Goal: Task Accomplishment & Management: Manage account settings

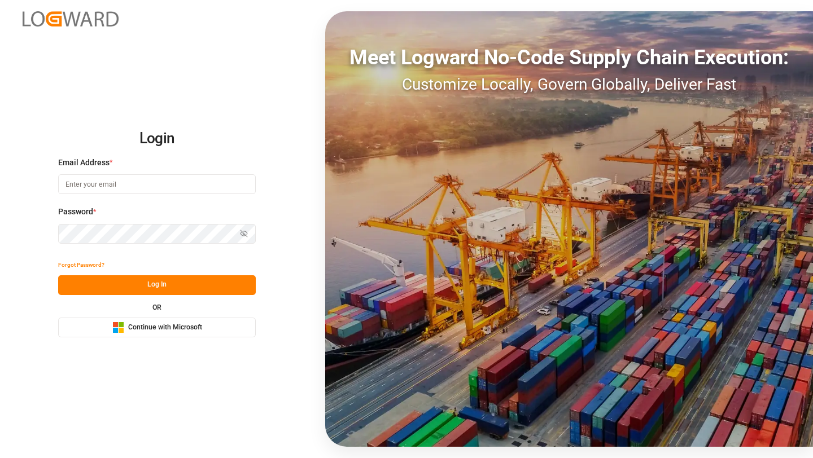
click at [128, 187] on input at bounding box center [157, 184] width 198 height 20
type input "[PERSON_NAME][EMAIL_ADDRESS][DOMAIN_NAME]"
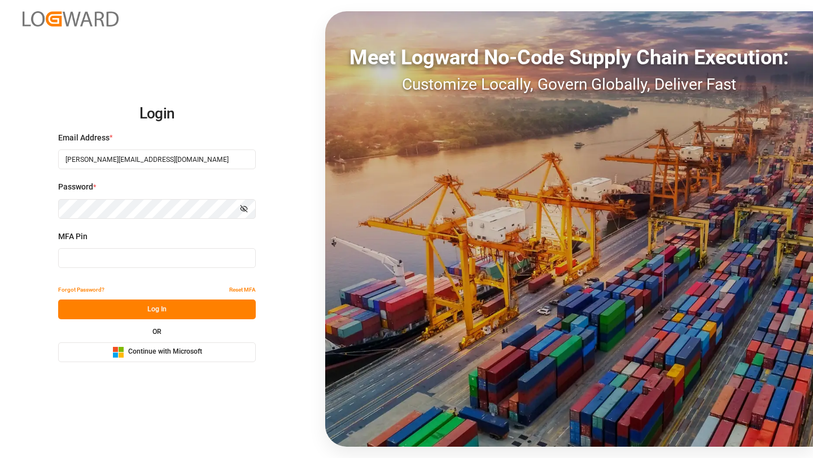
click at [186, 271] on div "MFA Pin" at bounding box center [157, 256] width 198 height 50
type input "250096"
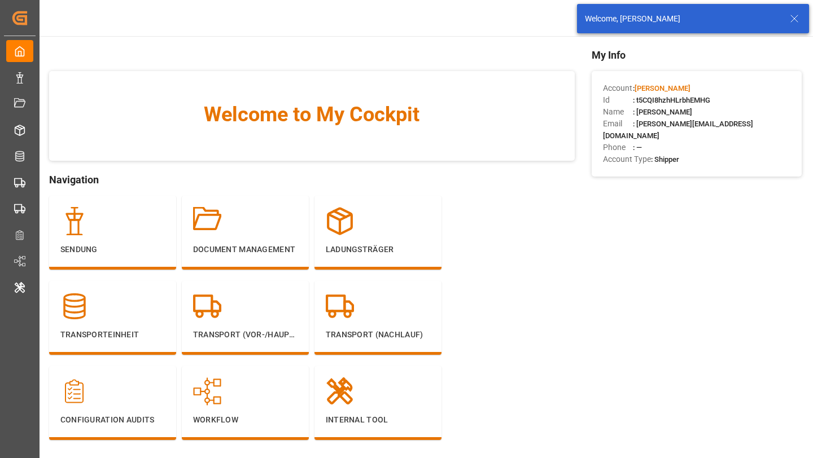
click at [792, 21] on icon at bounding box center [794, 19] width 14 height 14
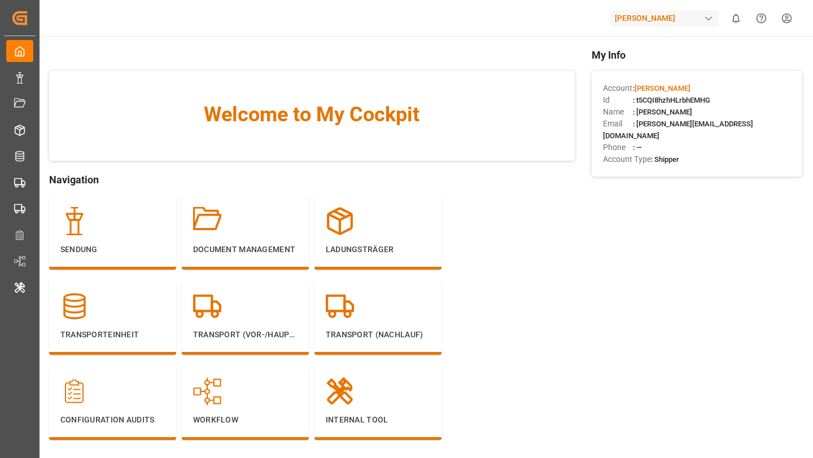
click at [778, 27] on html "Created by potrace 1.15, written by [PERSON_NAME] [DATE]-[DATE] Created by potr…" at bounding box center [406, 229] width 813 height 458
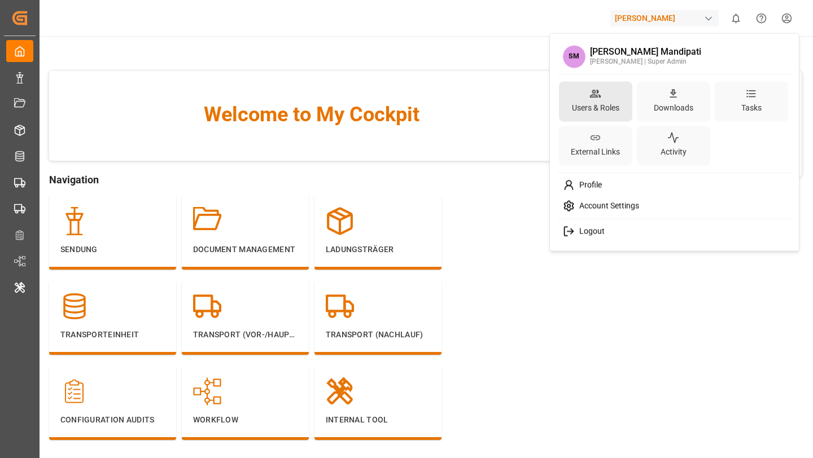
click at [579, 104] on div "Users & Roles" at bounding box center [595, 107] width 52 height 16
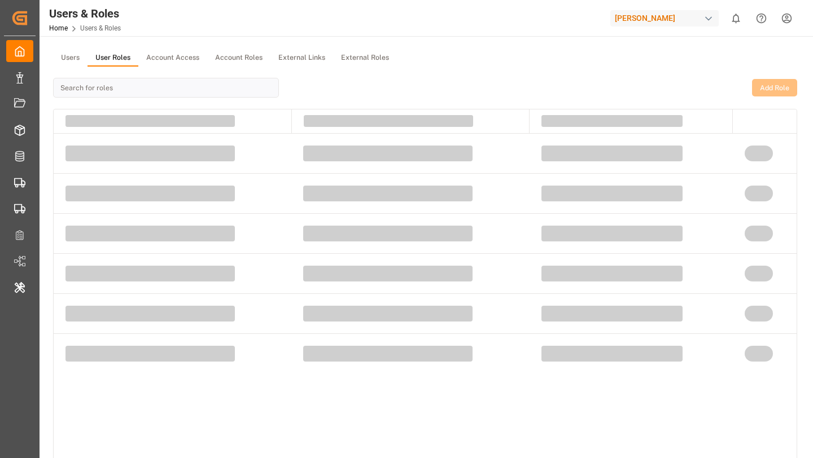
click at [102, 55] on button "User Roles" at bounding box center [112, 58] width 51 height 17
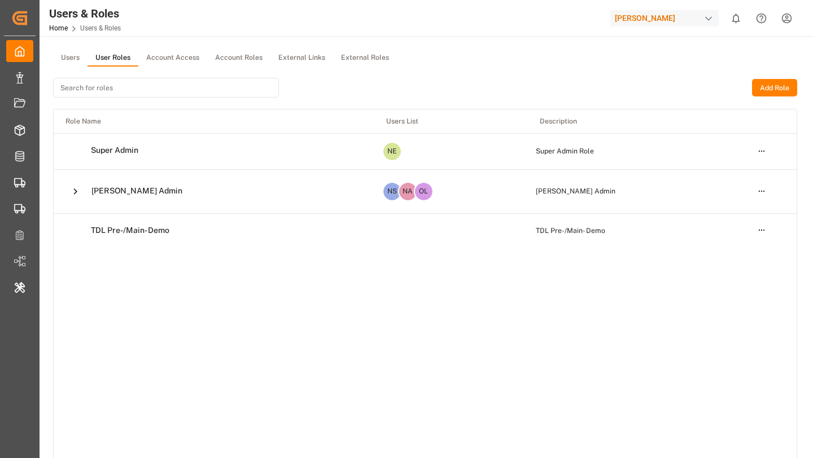
click at [763, 153] on html "Created by potrace 1.15, written by [PERSON_NAME] [DATE]-[DATE] Created by potr…" at bounding box center [406, 229] width 813 height 458
click at [734, 176] on div "Edit" at bounding box center [738, 172] width 58 height 16
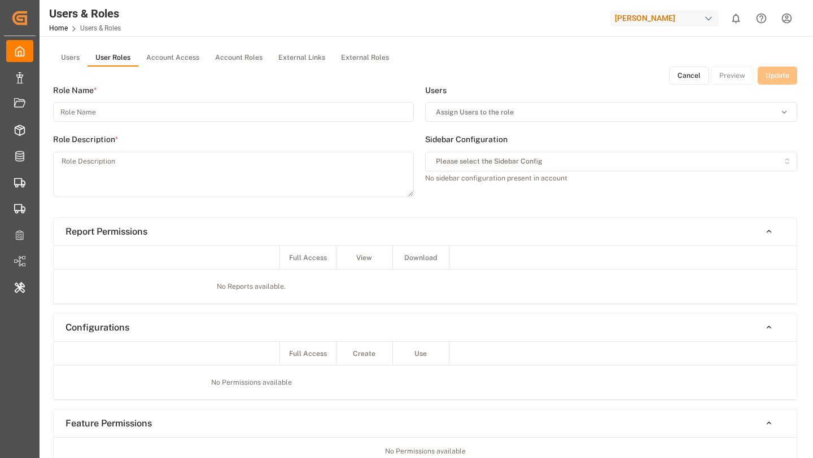
type input "Super Admin"
type textarea "Super Admin Role"
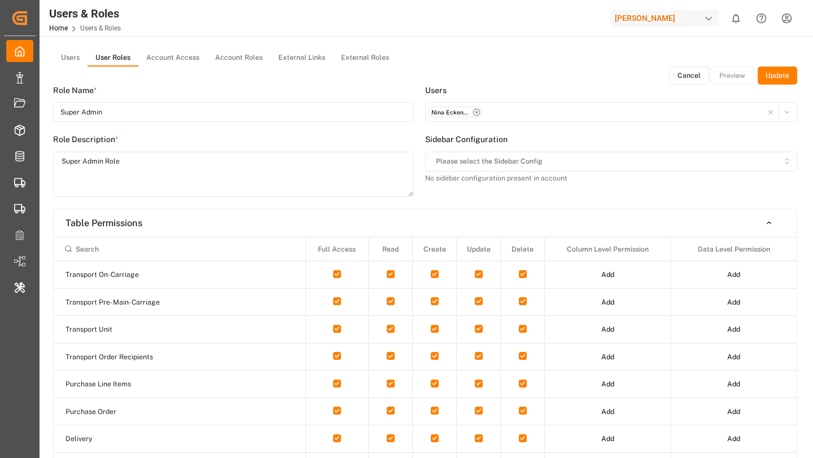
click at [682, 78] on button "Cancel" at bounding box center [689, 76] width 40 height 18
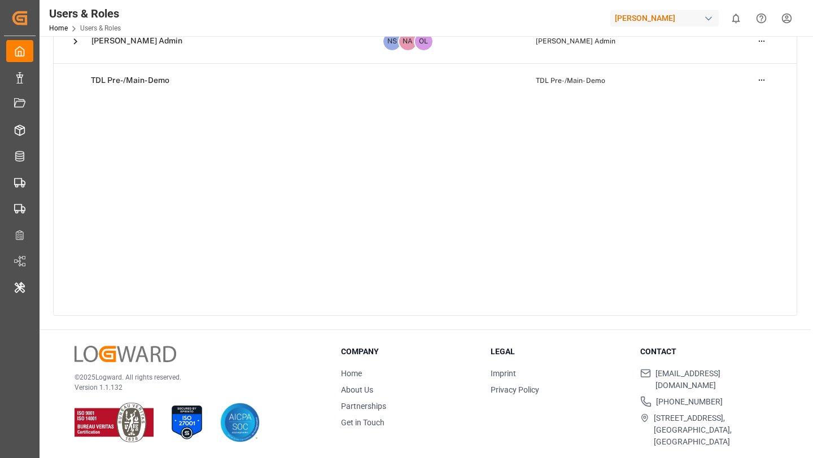
scroll to position [95, 0]
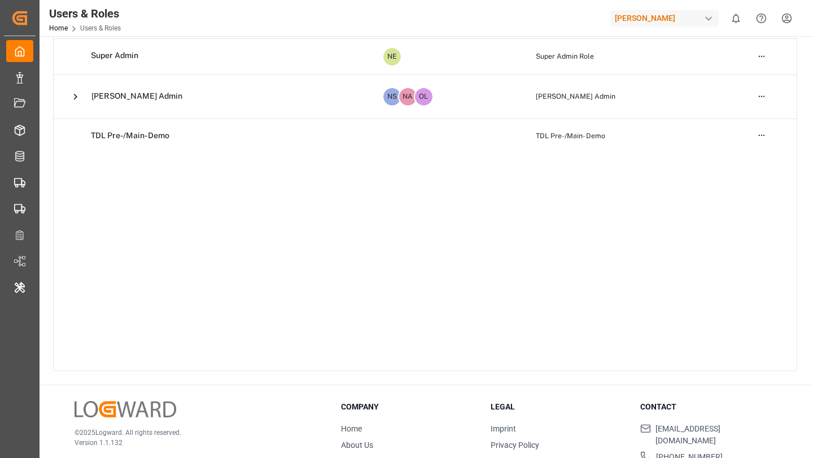
click at [76, 90] on button at bounding box center [75, 97] width 20 height 20
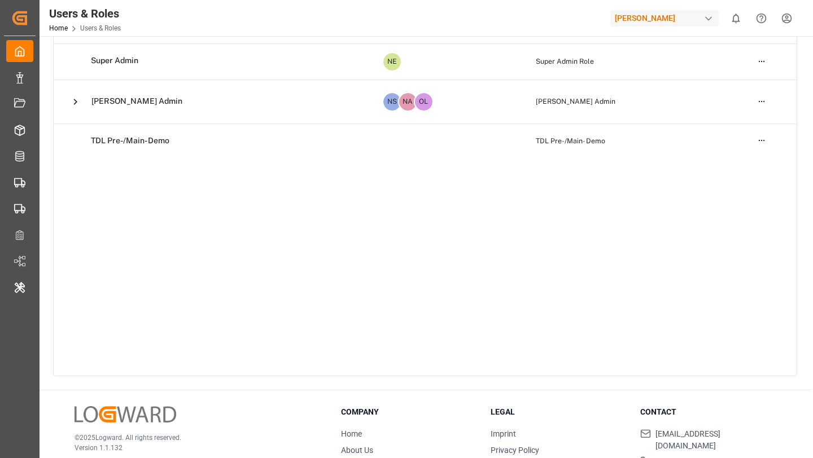
scroll to position [58, 0]
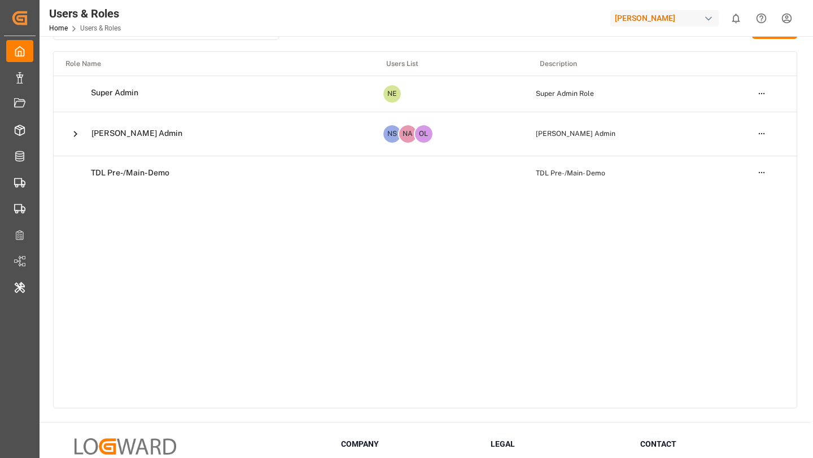
click at [74, 140] on button at bounding box center [75, 134] width 20 height 20
click at [77, 135] on icon at bounding box center [75, 134] width 12 height 12
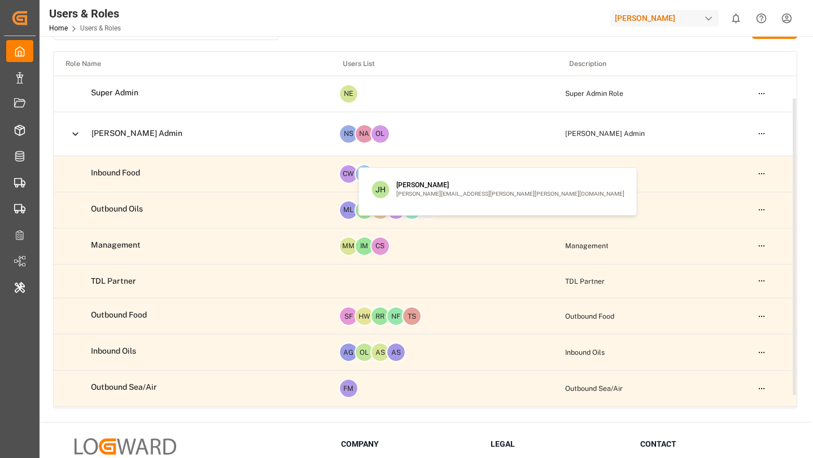
scroll to position [60, 0]
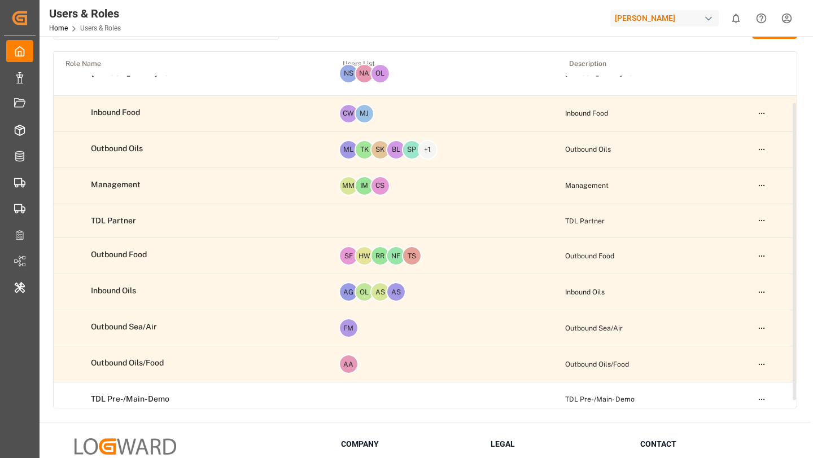
click at [761, 111] on html "Created by potrace 1.15, written by [PERSON_NAME] [DATE]-[DATE] Created by potr…" at bounding box center [406, 229] width 813 height 458
click at [743, 137] on div "Edit" at bounding box center [738, 134] width 58 height 16
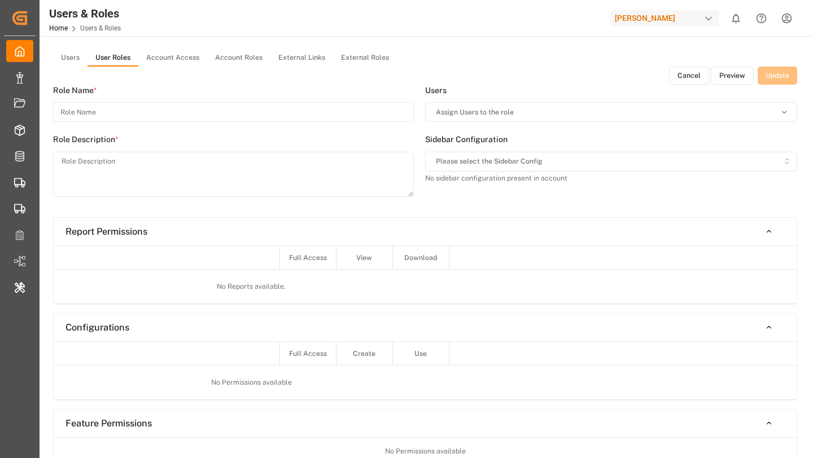
type input "Inbound Food"
type textarea "Inbound Food"
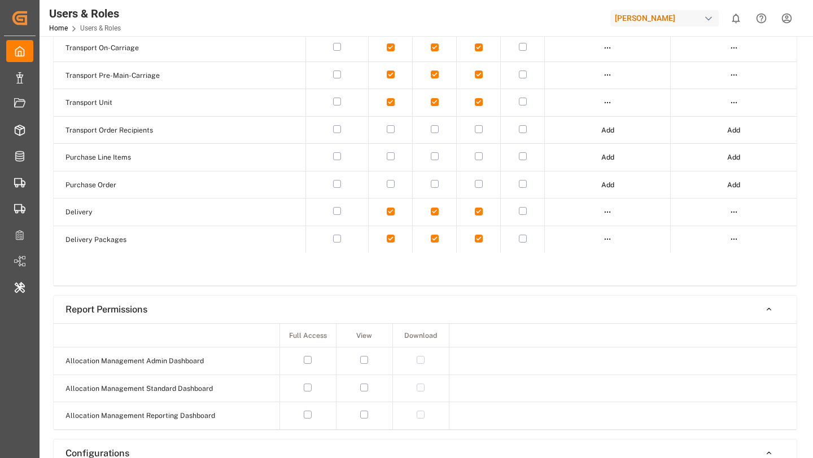
scroll to position [196, 0]
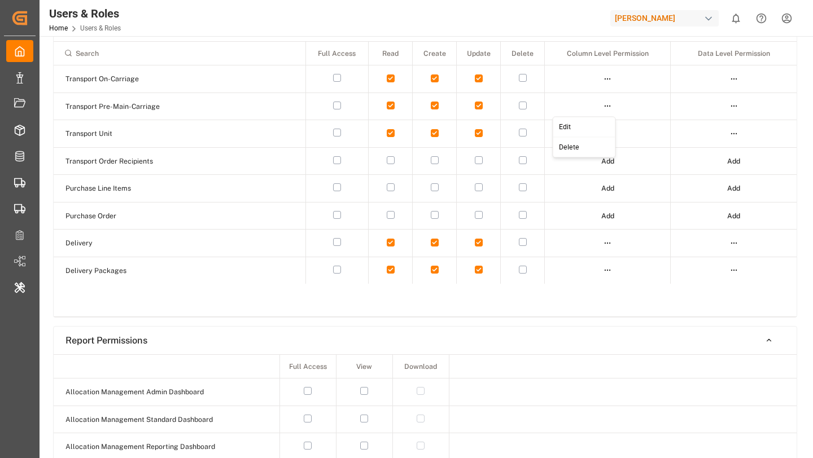
click at [605, 105] on html "Created by potrace 1.15, written by [PERSON_NAME] [DATE]-[DATE] Created by potr…" at bounding box center [406, 229] width 813 height 458
click at [593, 128] on div "Edit" at bounding box center [584, 127] width 58 height 16
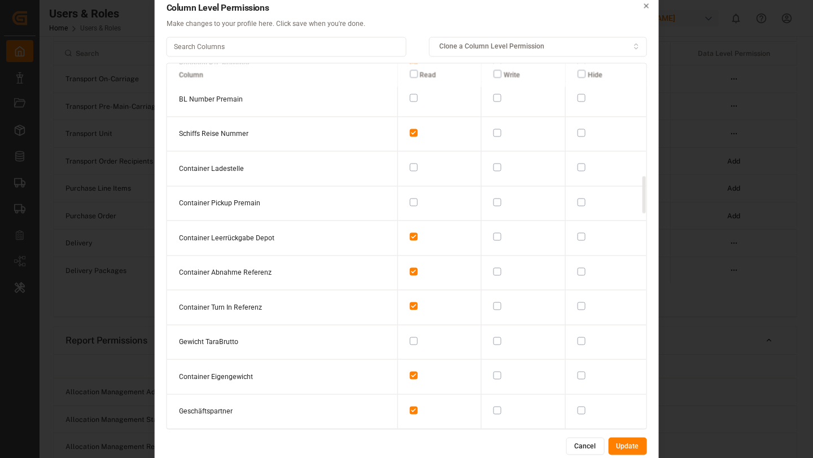
scroll to position [1654, 0]
